Goal: Task Accomplishment & Management: Manage account settings

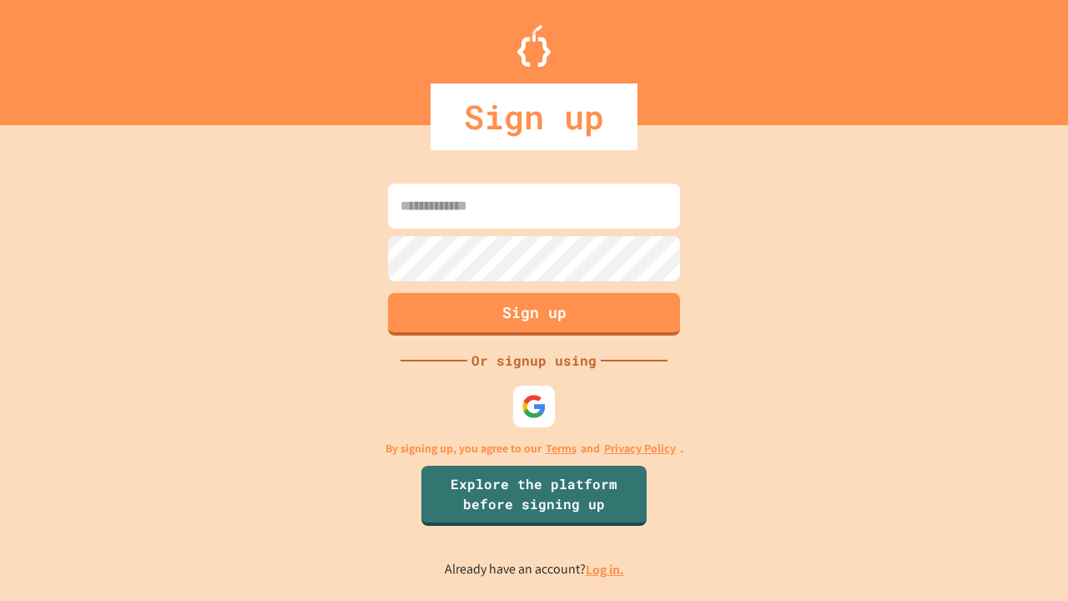
click at [606, 569] on link "Log in." at bounding box center [605, 570] width 38 height 18
